Goal: Information Seeking & Learning: Learn about a topic

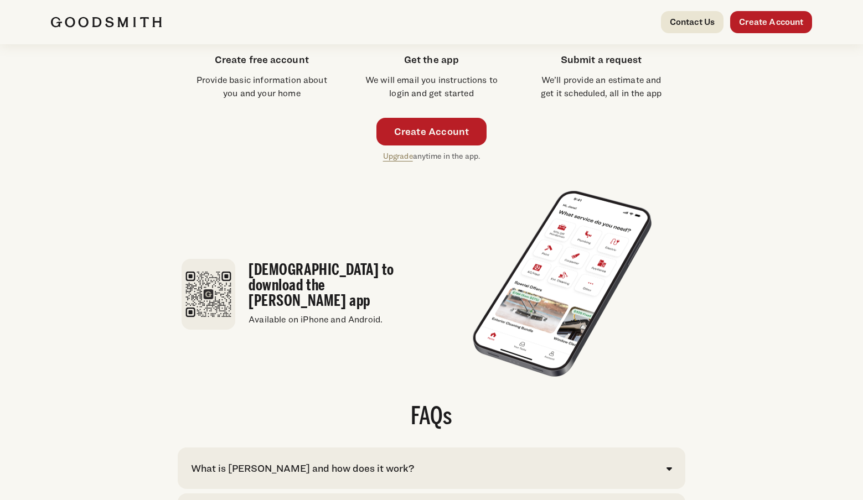
scroll to position [2526, 0]
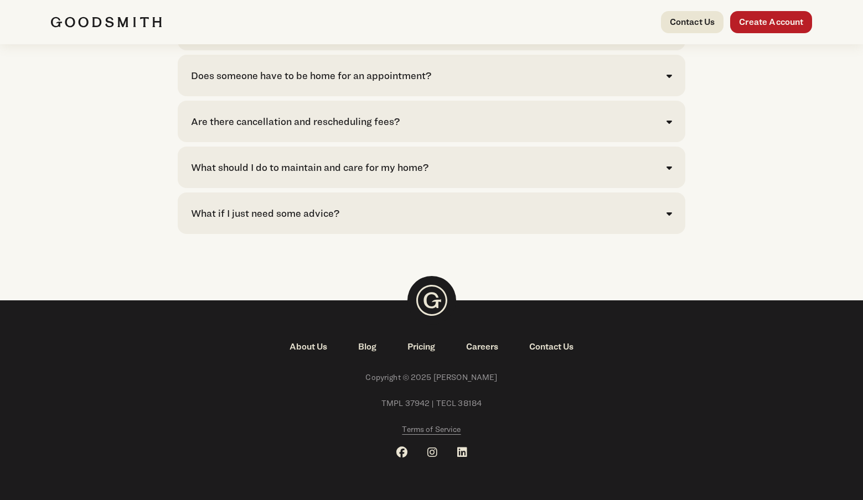
click at [420, 345] on link "Pricing" at bounding box center [421, 346] width 59 height 13
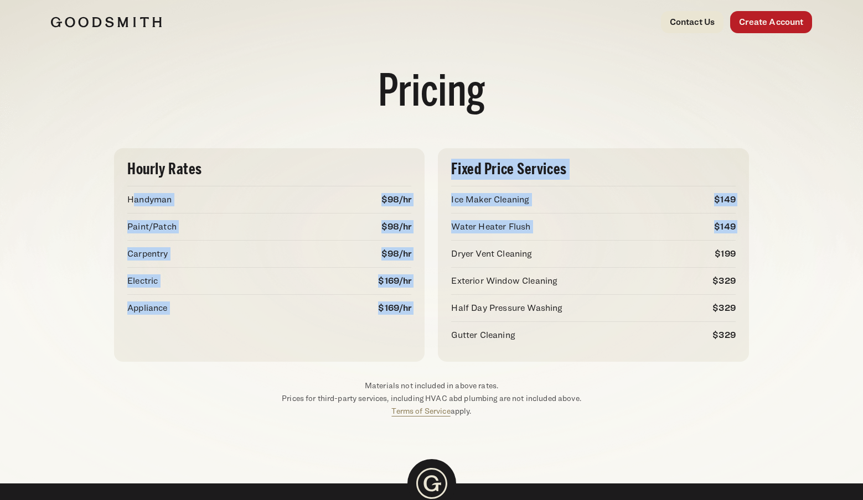
drag, startPoint x: 133, startPoint y: 199, endPoint x: 432, endPoint y: 242, distance: 301.9
click at [432, 242] on div "Hourly Rates Handyman $98/hr Paint/Patch $98/hr Carpentry $98/hr Electric" at bounding box center [431, 255] width 635 height 214
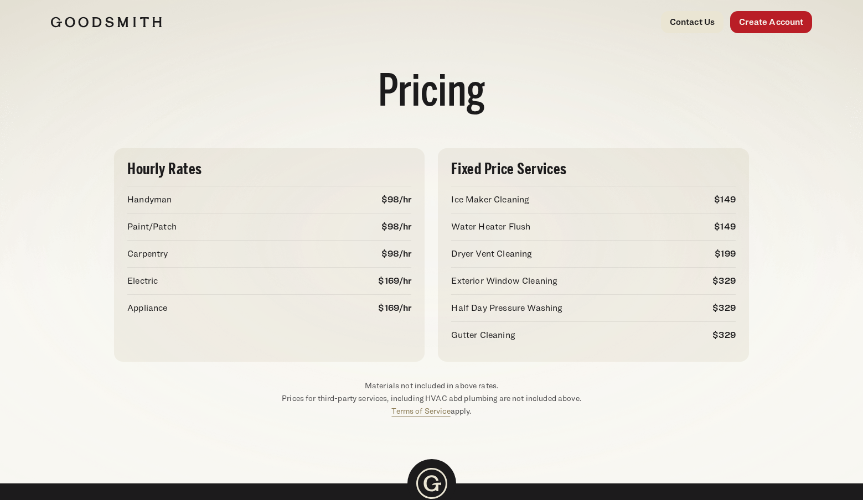
click at [158, 212] on div "Handyman $98/hr" at bounding box center [269, 199] width 284 height 27
click at [131, 200] on p "Handyman" at bounding box center [149, 199] width 44 height 13
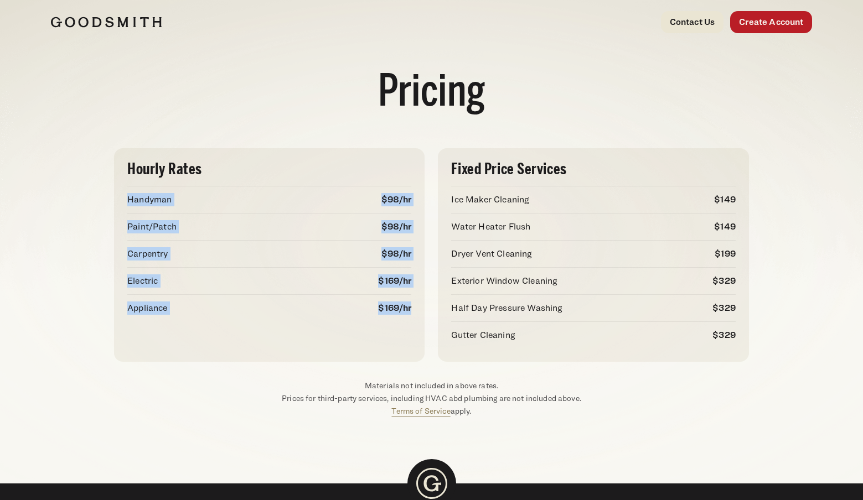
drag, startPoint x: 127, startPoint y: 196, endPoint x: 418, endPoint y: 330, distance: 320.8
click at [418, 330] on div "Hourly Rates Handyman $98/hr Paint/Patch $98/hr Carpentry $98/hr Electric $169/…" at bounding box center [269, 255] width 310 height 214
click at [199, 324] on div "Hourly Rates Handyman $98/hr Paint/Patch $98/hr Carpentry $98/hr Electric $169/…" at bounding box center [269, 255] width 310 height 214
